Goal: Contribute content

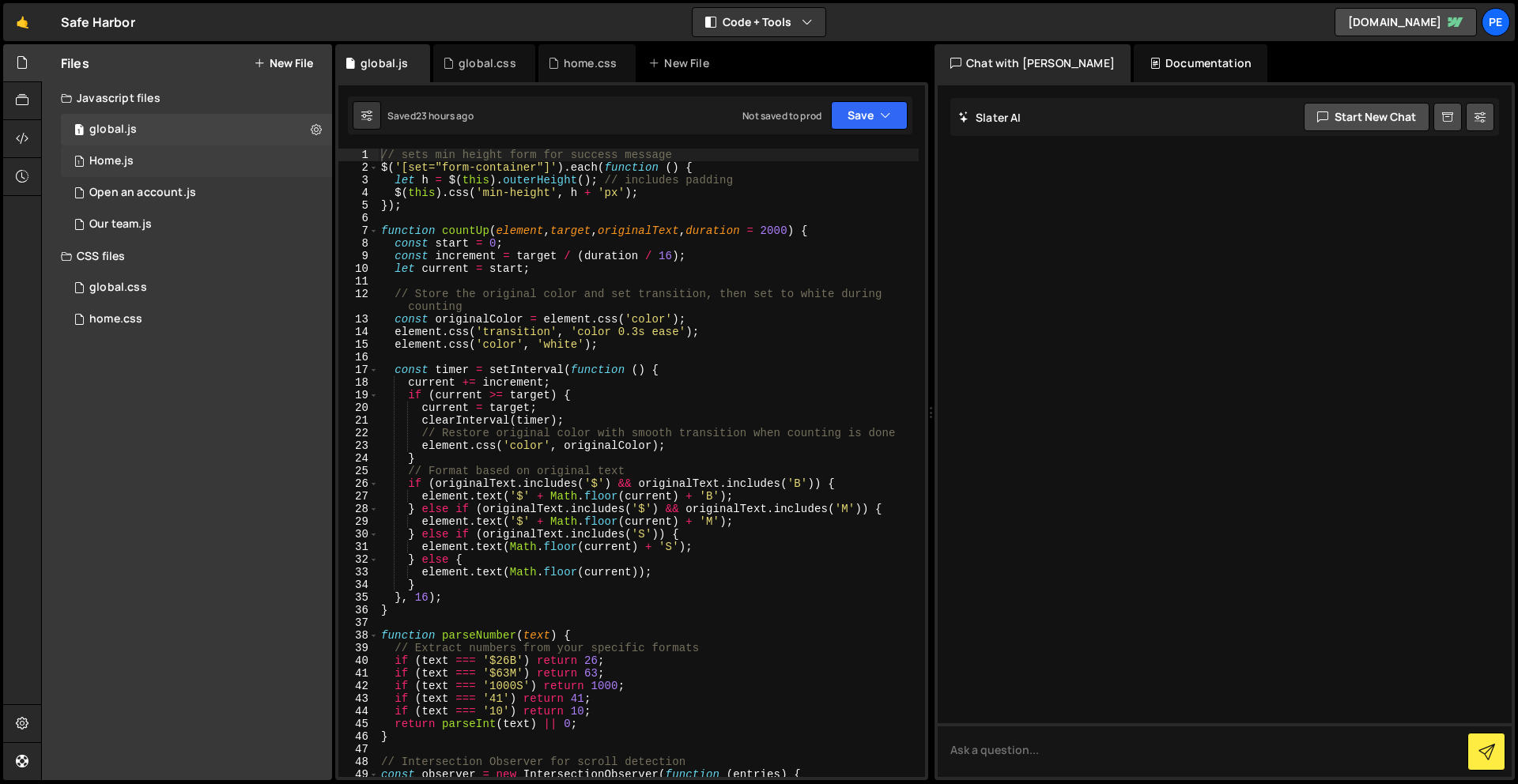
click at [144, 155] on div "1 Home.js 0" at bounding box center [197, 160] width 271 height 31
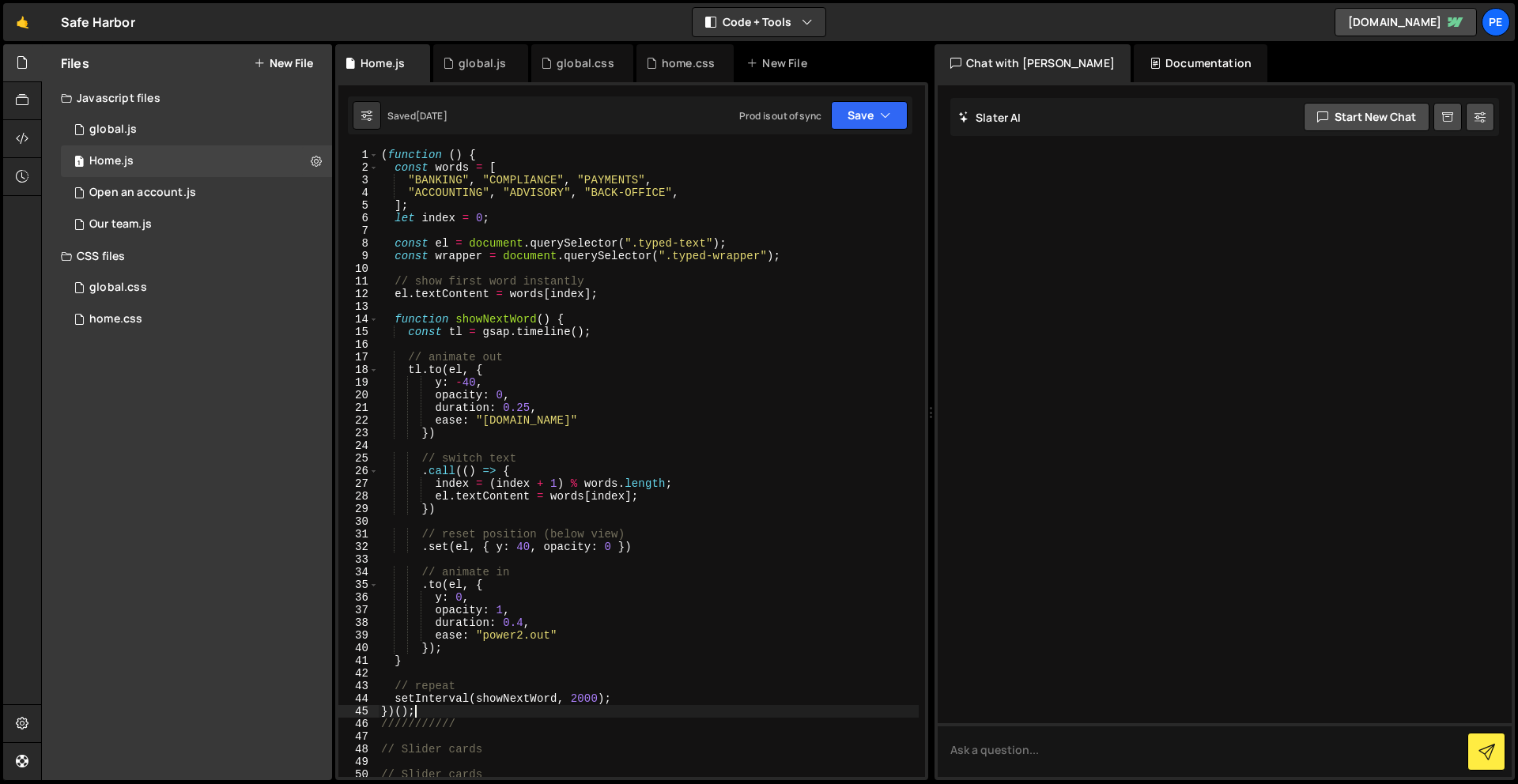
click at [464, 712] on div "( function ( ) { const words = [ "BANKING" , "COMPLIANCE" , "PAYMENTS" , "ACCOU…" at bounding box center [648, 475] width 541 height 653
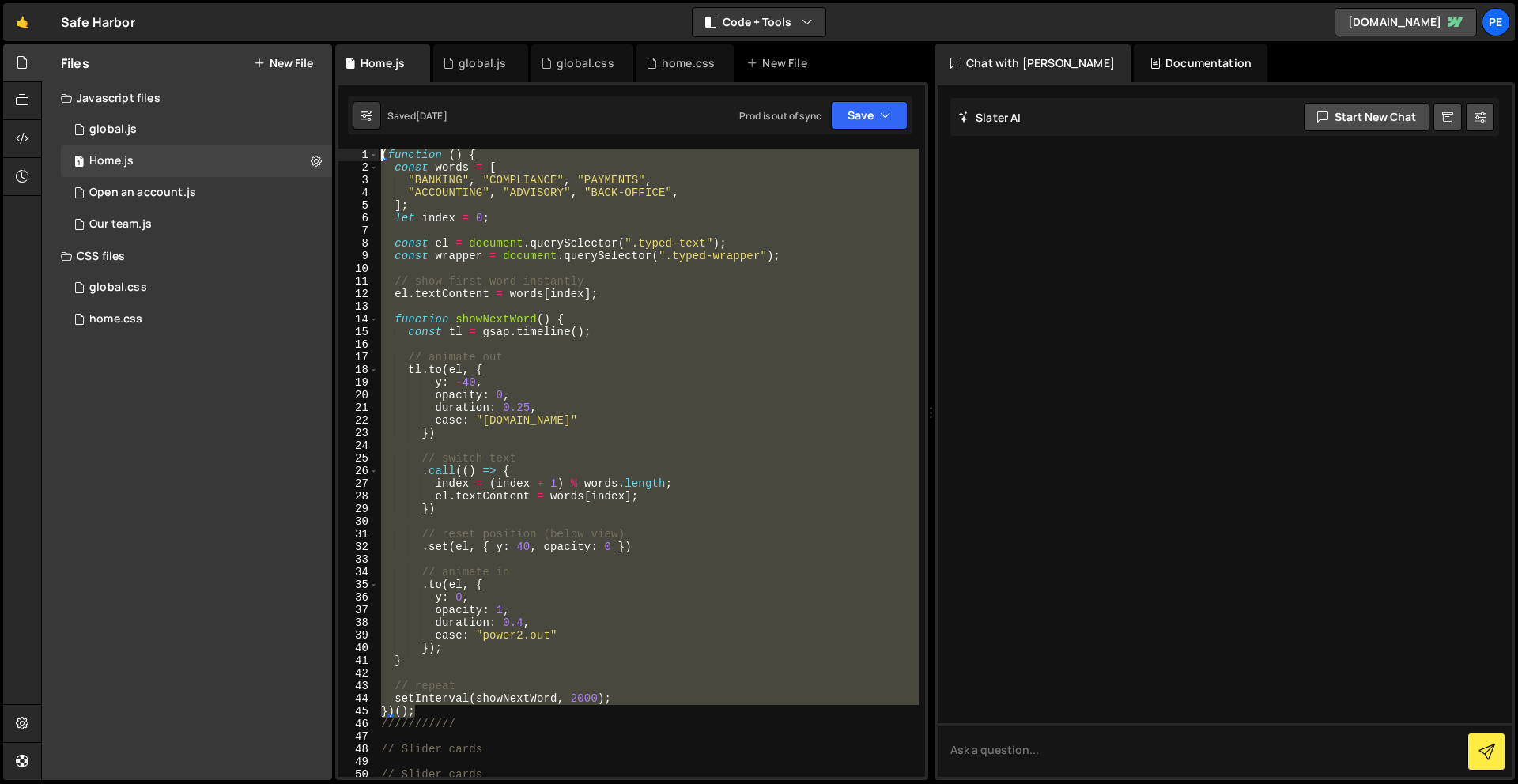
drag, startPoint x: 462, startPoint y: 715, endPoint x: 296, endPoint y: 100, distance: 637.0
click at [296, 100] on div "Files New File Javascript files 1 global.js 0 1 Home.js 0 2 Open an account.js 0" at bounding box center [779, 412] width 1476 height 736
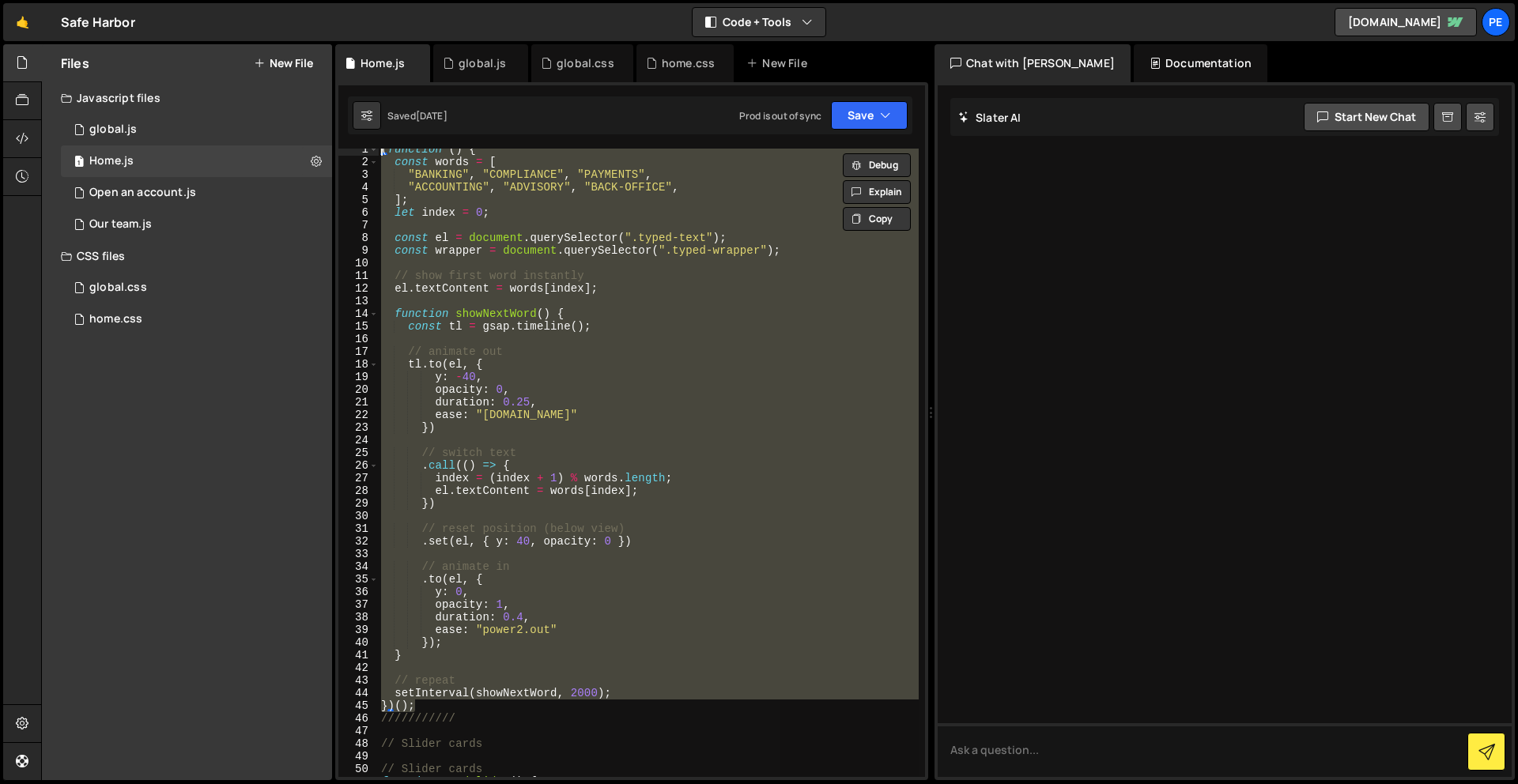
click at [445, 700] on div "( function ( ) { const words = [ "BANKING" , "COMPLIANCE" , "PAYMENTS" , "ACCOU…" at bounding box center [648, 463] width 541 height 629
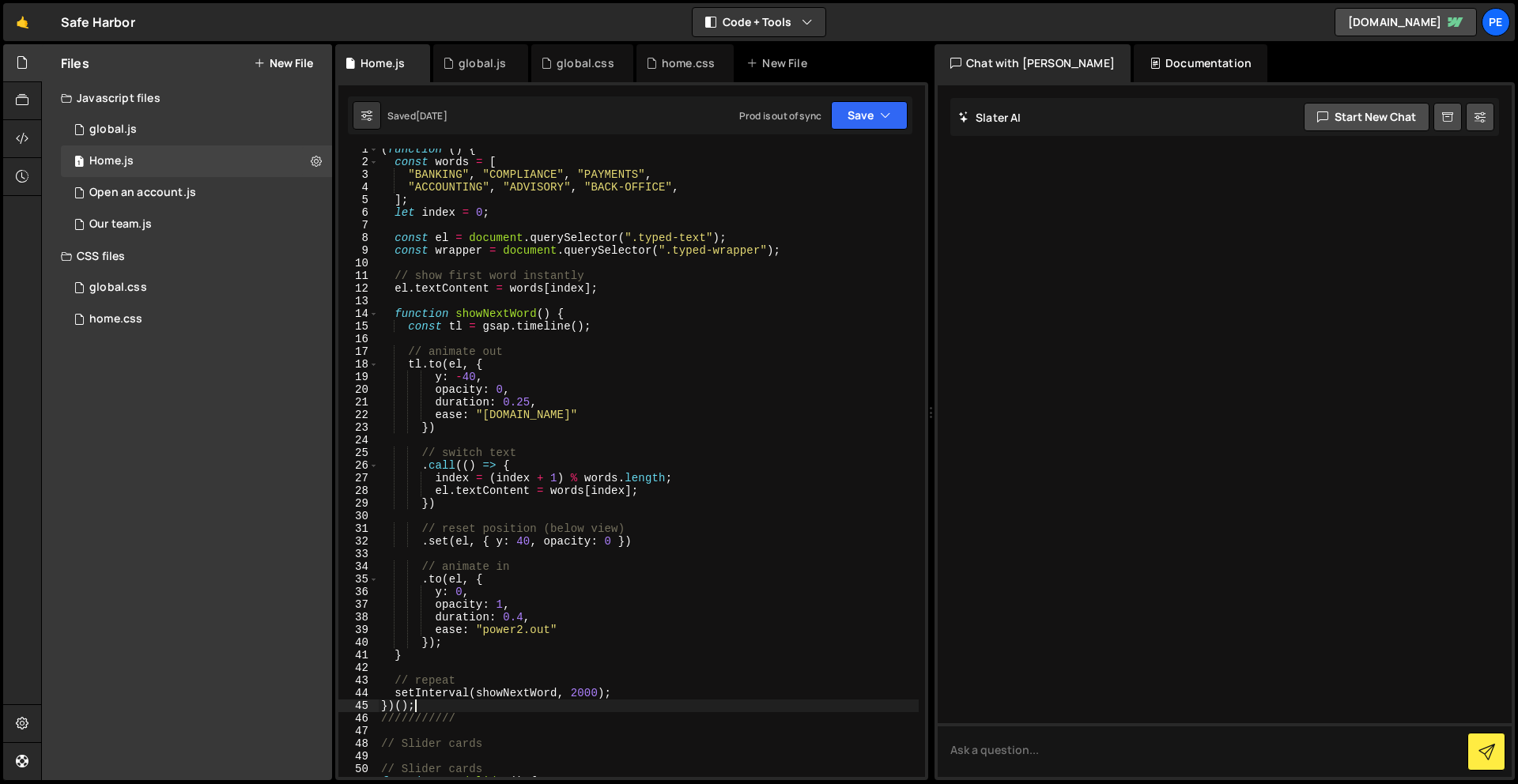
scroll to position [0, 0]
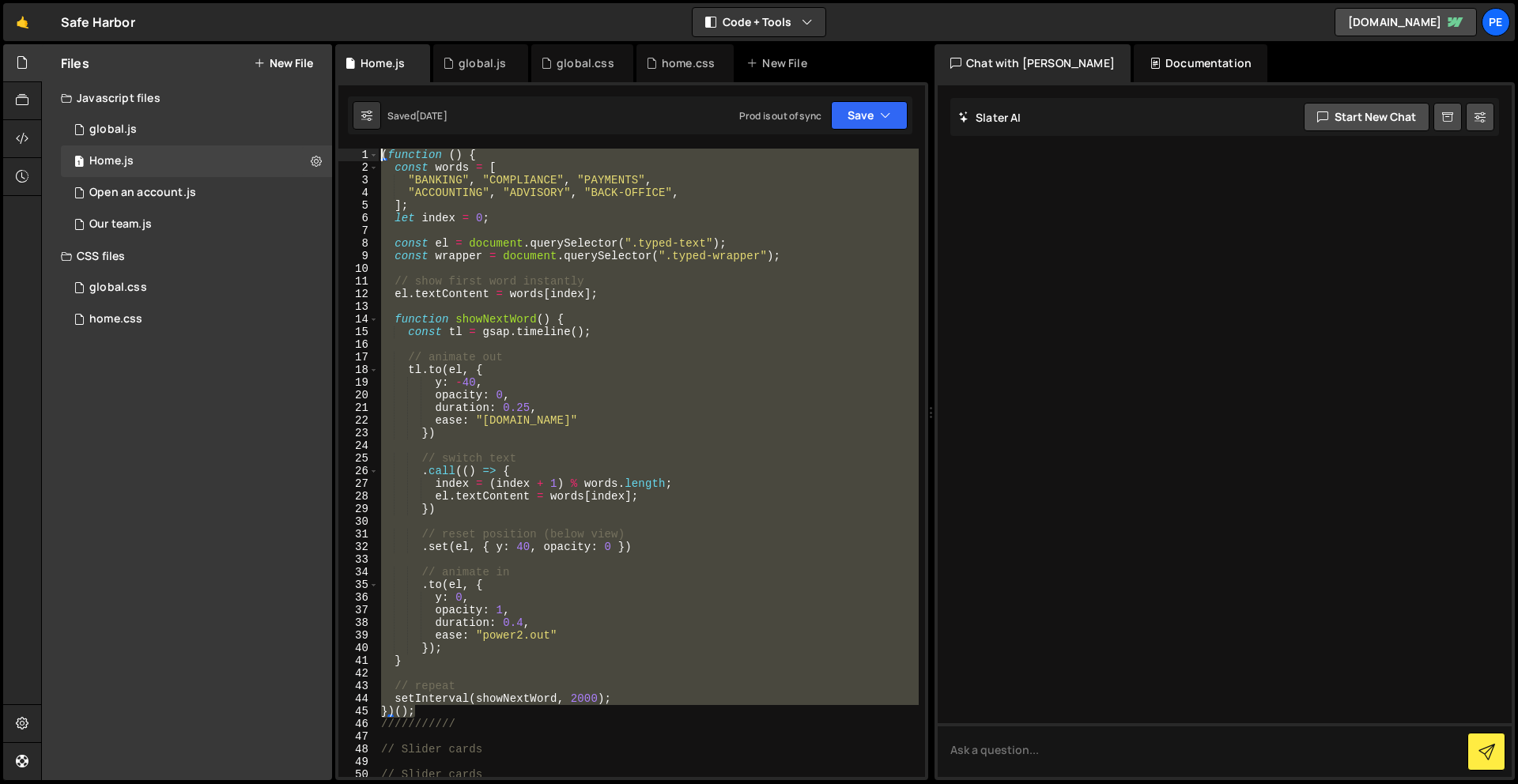
drag, startPoint x: 444, startPoint y: 706, endPoint x: 315, endPoint y: -70, distance: 786.6
click at [315, 0] on html "Projects [GEOGRAPHIC_DATA] Blog Pe Your current team is Perspective 1 Projects …" at bounding box center [759, 392] width 1518 height 784
paste textarea "})();"
type textarea "})();"
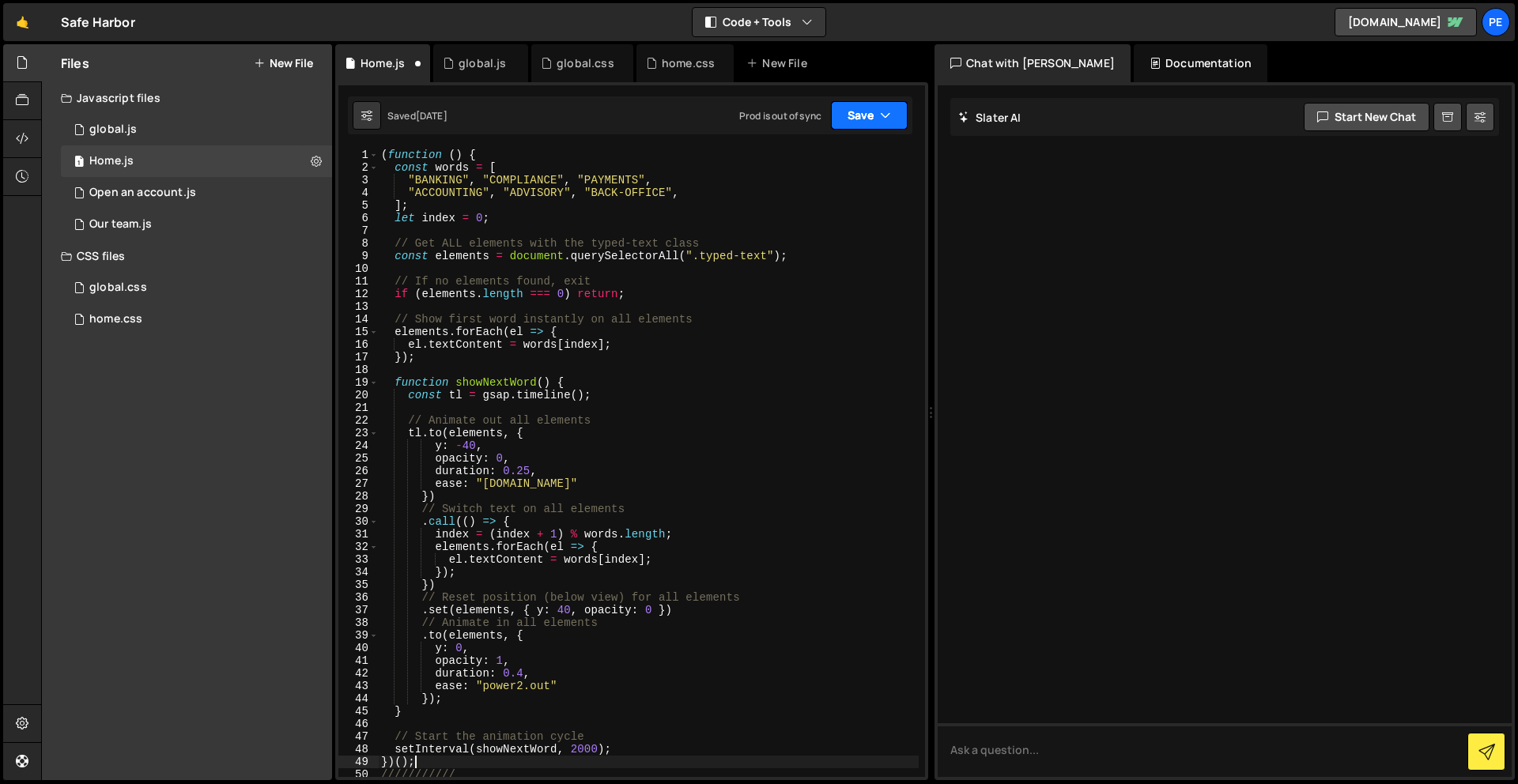
click at [850, 108] on button "Save" at bounding box center [869, 115] width 76 height 29
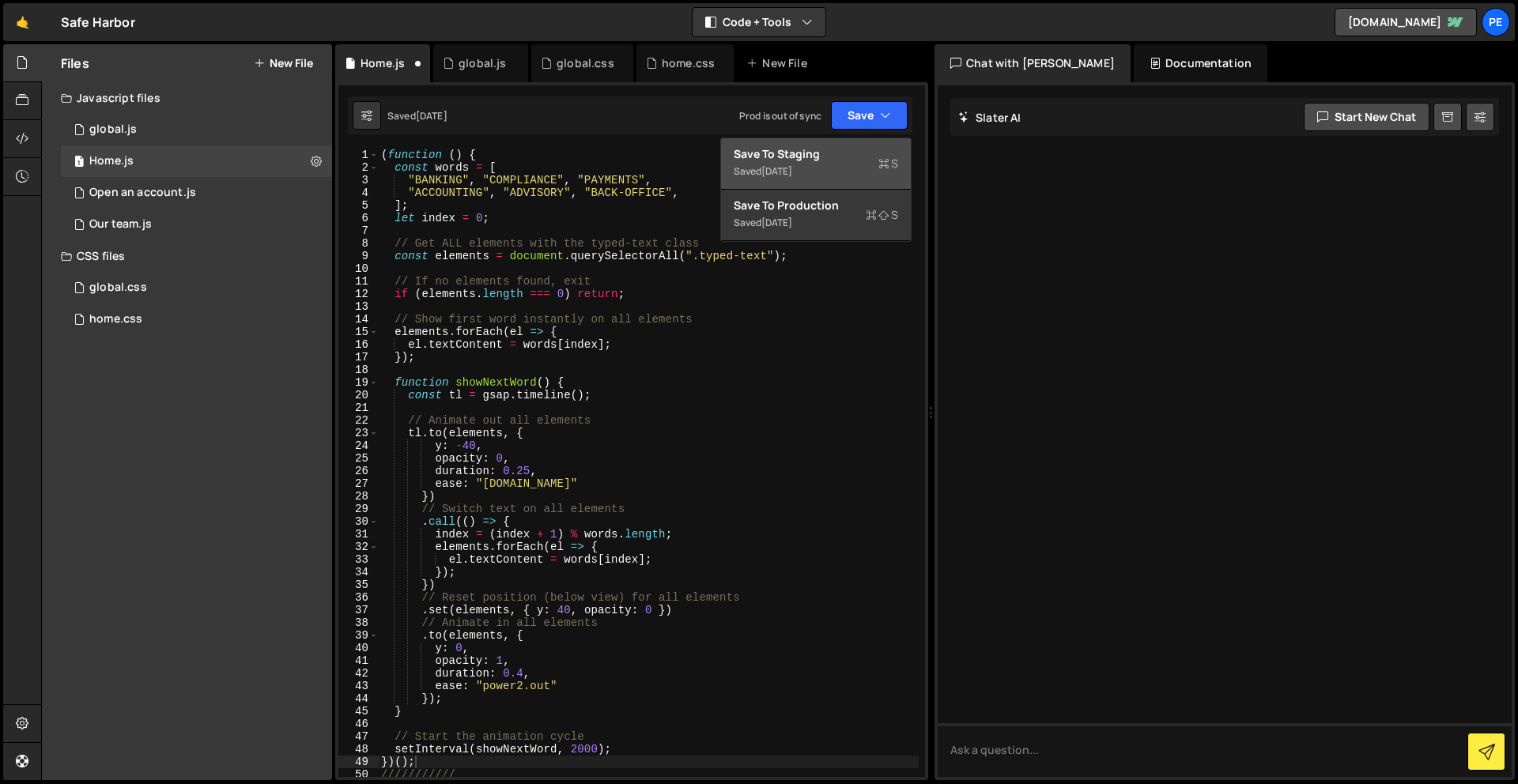
click at [834, 167] on div "Saved [DATE]" at bounding box center [816, 172] width 164 height 19
